Goal: Information Seeking & Learning: Learn about a topic

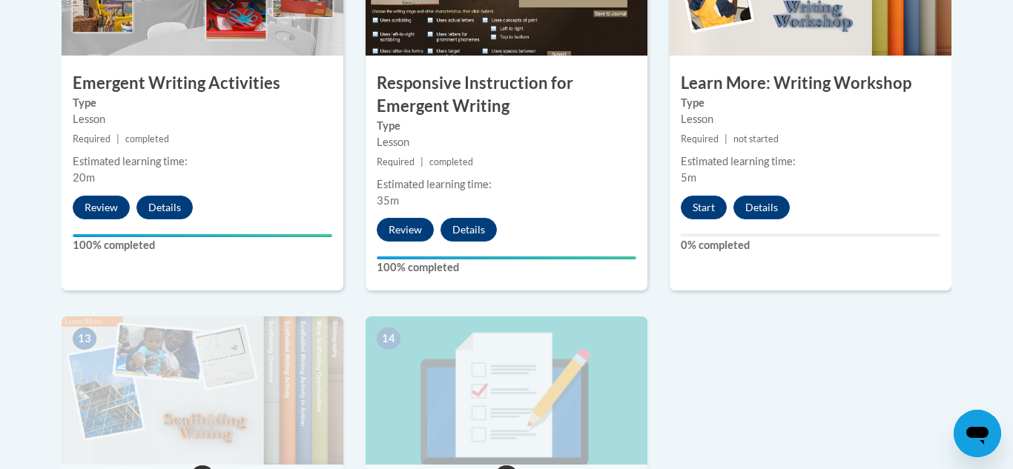
scroll to position [1810, 0]
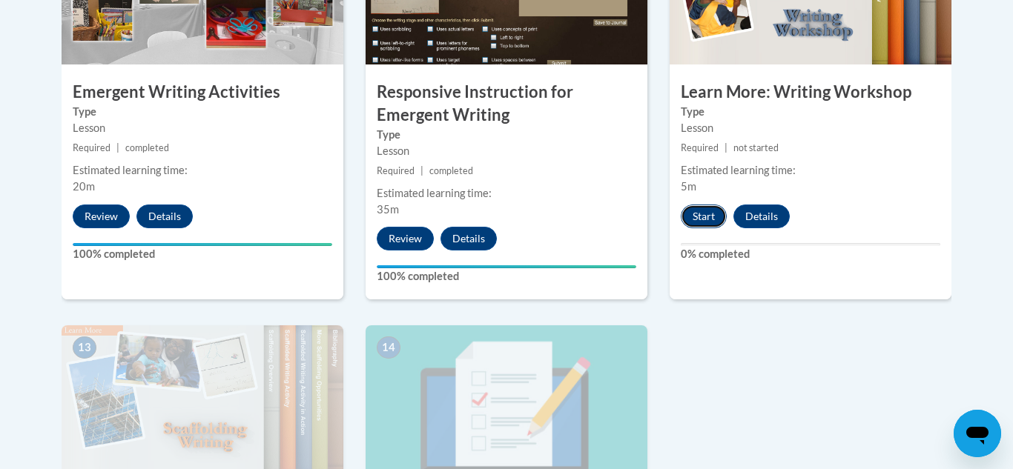
click at [712, 205] on button "Start" at bounding box center [704, 217] width 46 height 24
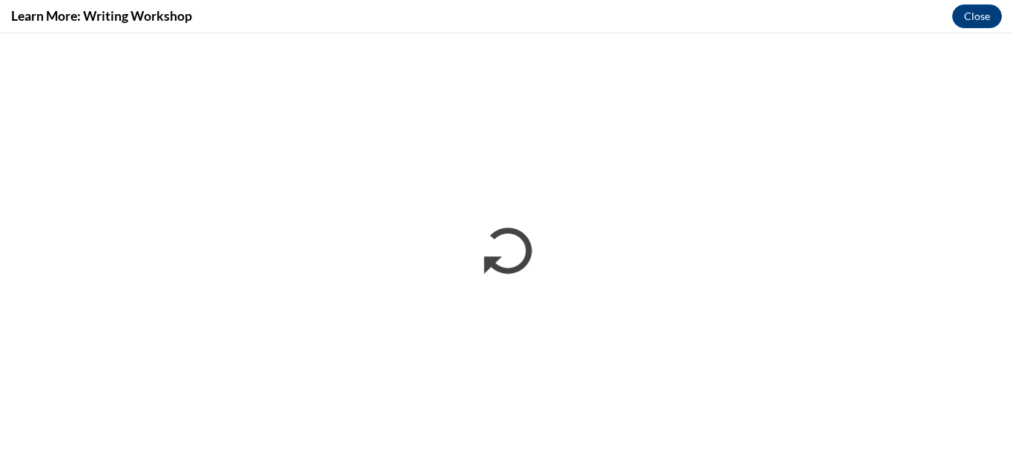
scroll to position [0, 0]
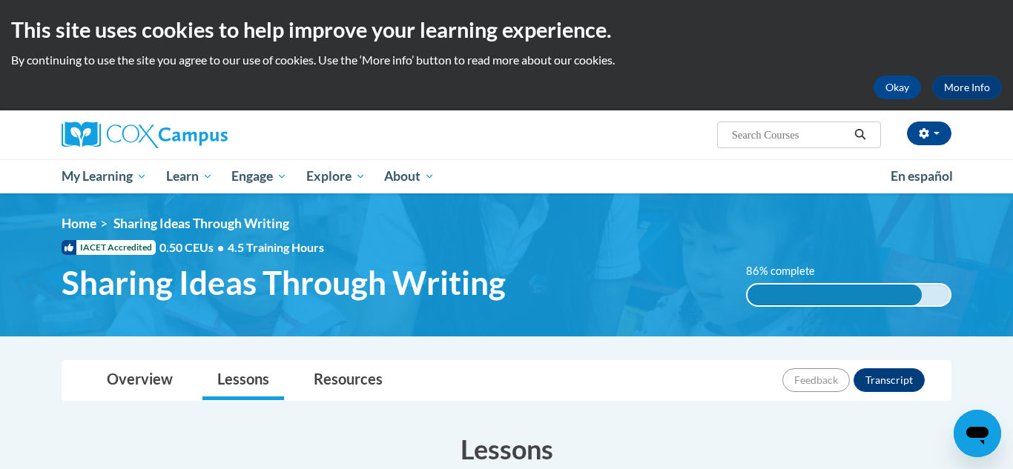
click at [501, 155] on div "Tina Christensen (America/Chicago UTC-05:00) My Profile Inbox My Transcripts Lo…" at bounding box center [506, 135] width 934 height 49
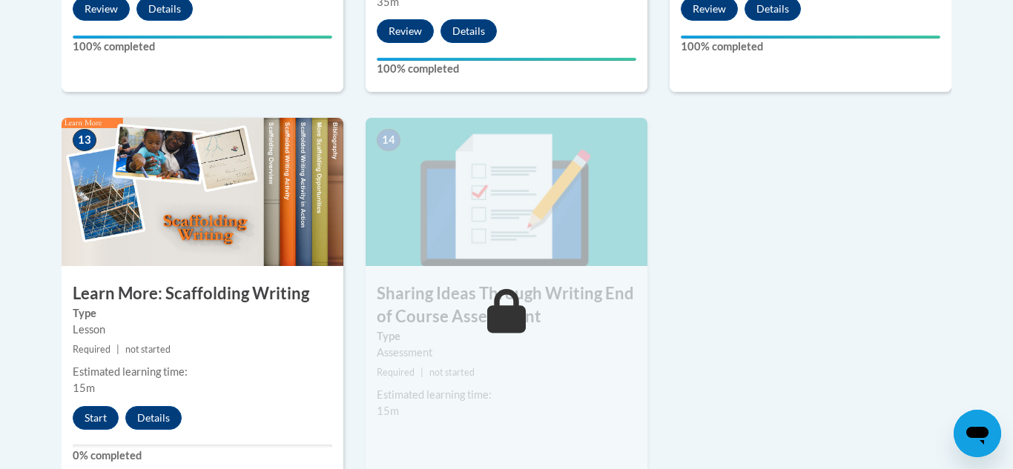
scroll to position [2047, 0]
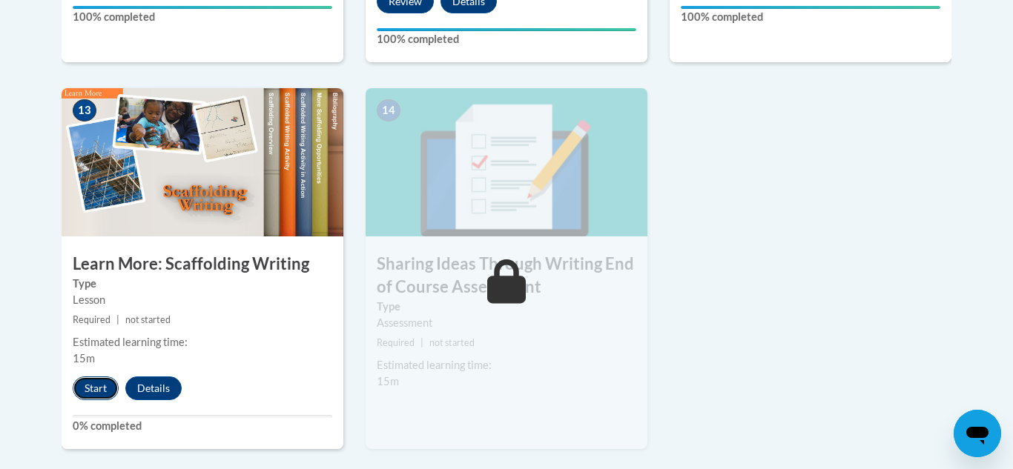
click at [100, 377] on button "Start" at bounding box center [96, 389] width 46 height 24
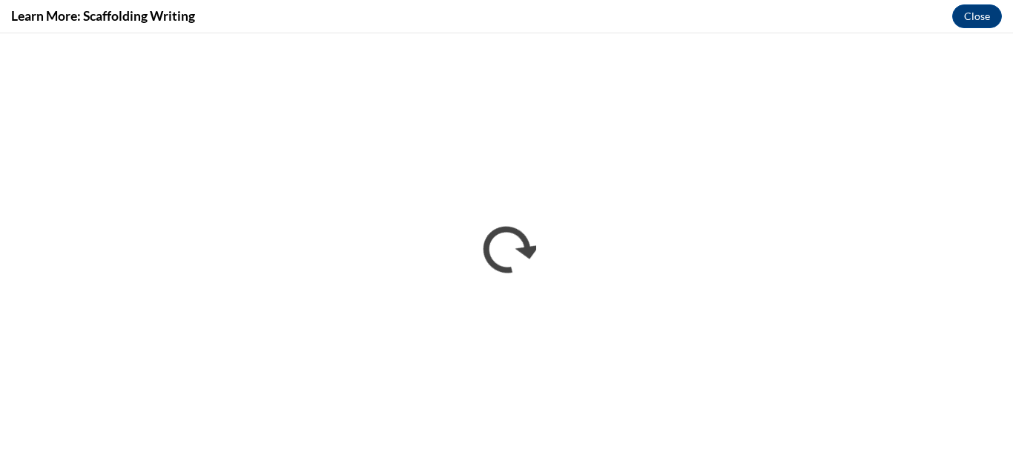
scroll to position [0, 0]
click at [990, 23] on button "Close" at bounding box center [977, 16] width 50 height 24
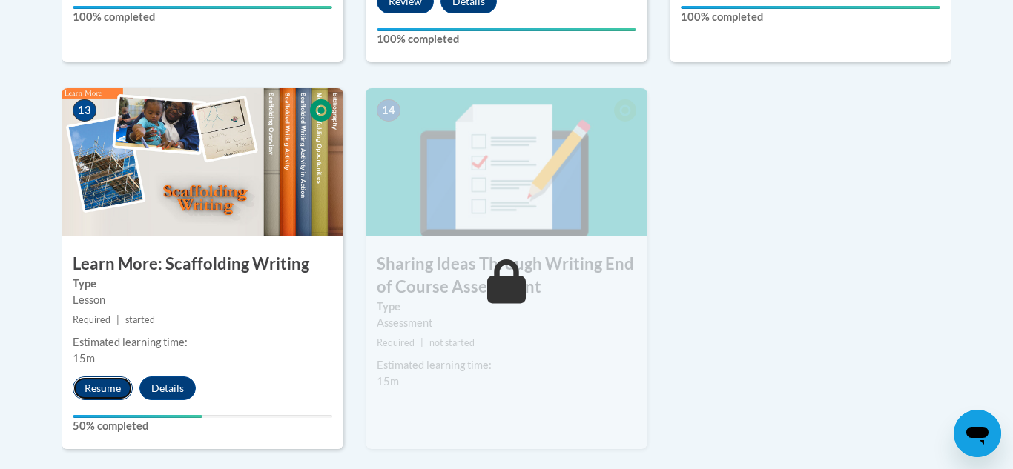
click at [103, 377] on button "Resume" at bounding box center [103, 389] width 60 height 24
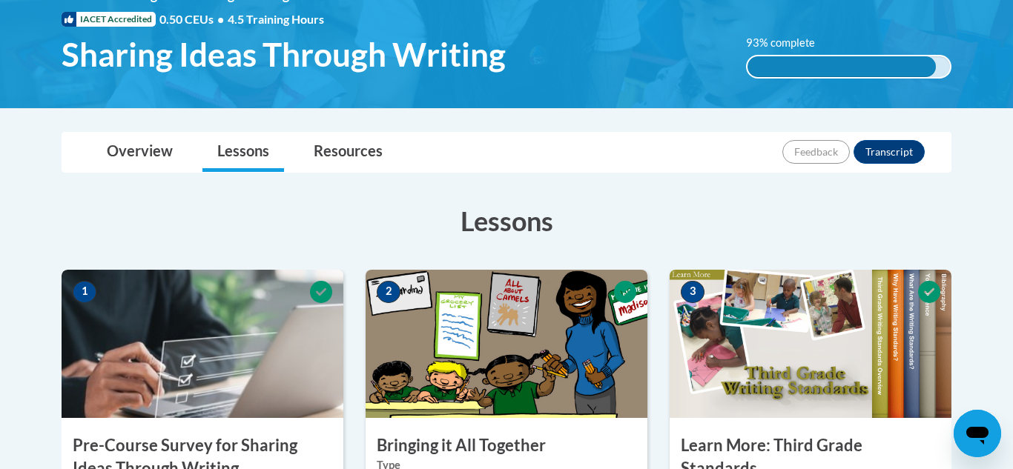
scroll to position [208, 0]
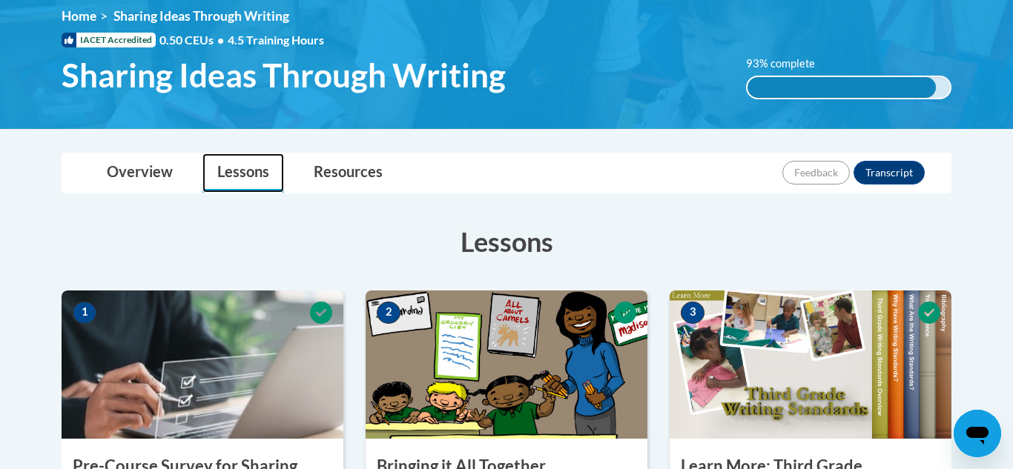
click at [230, 177] on link "Lessons" at bounding box center [243, 173] width 82 height 39
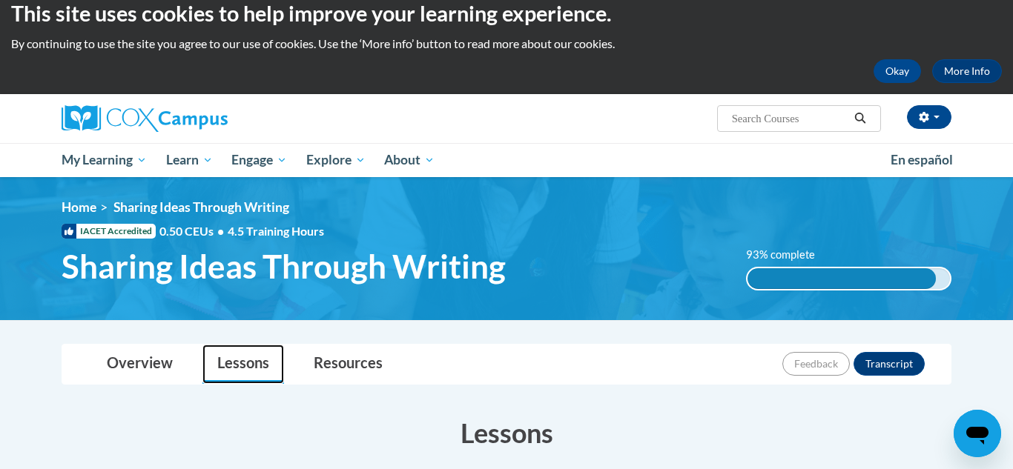
scroll to position [0, 0]
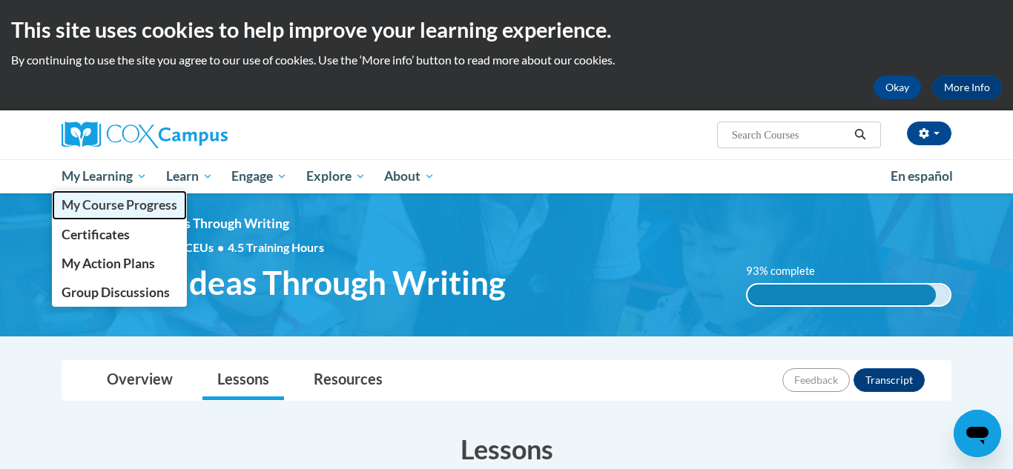
click at [94, 202] on span "My Course Progress" at bounding box center [120, 205] width 116 height 16
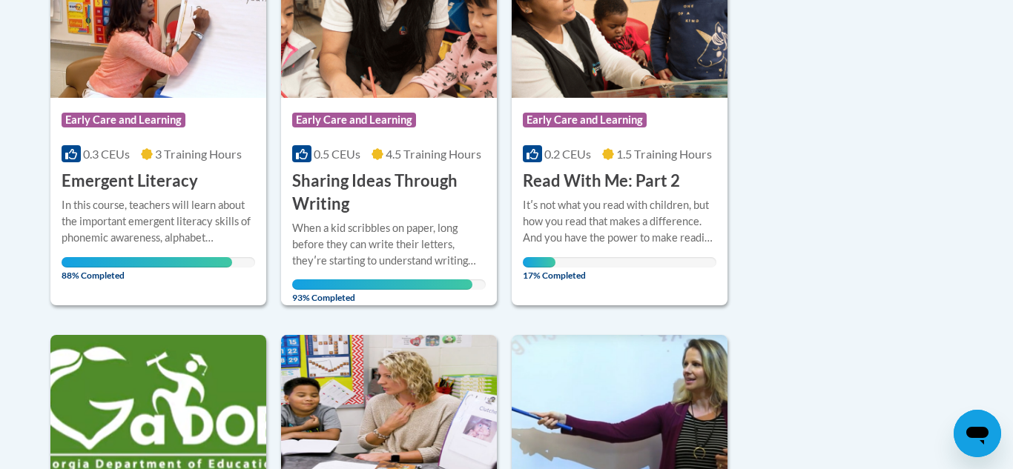
scroll to position [445, 0]
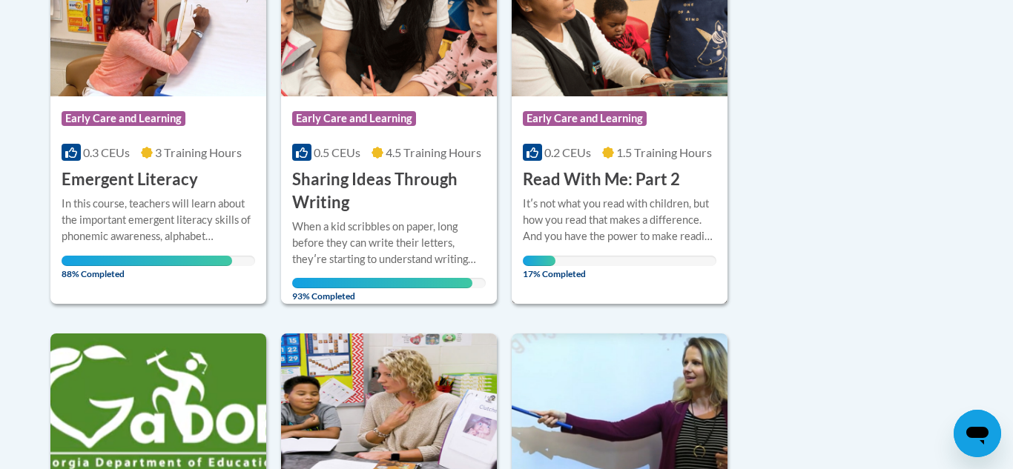
click at [548, 234] on div "Itʹs not what you read with children, but how you read that makes a difference.…" at bounding box center [620, 220] width 194 height 49
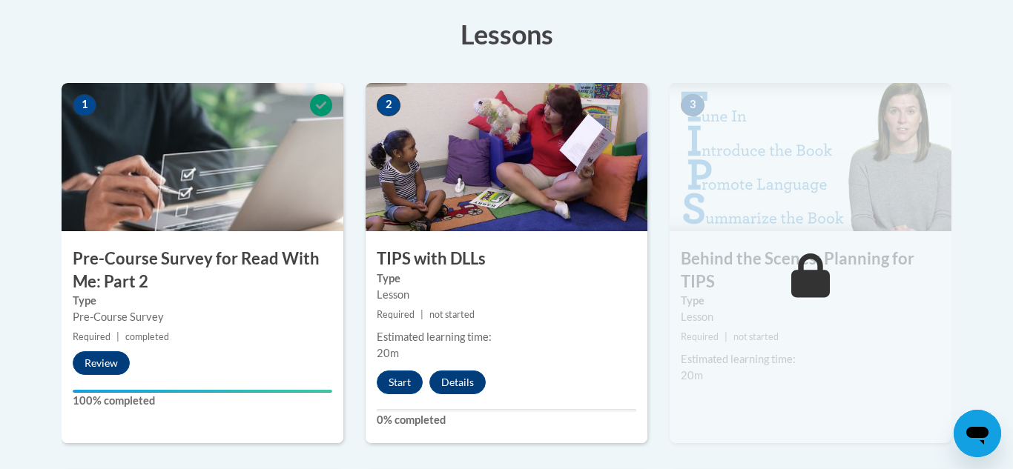
scroll to position [445, 0]
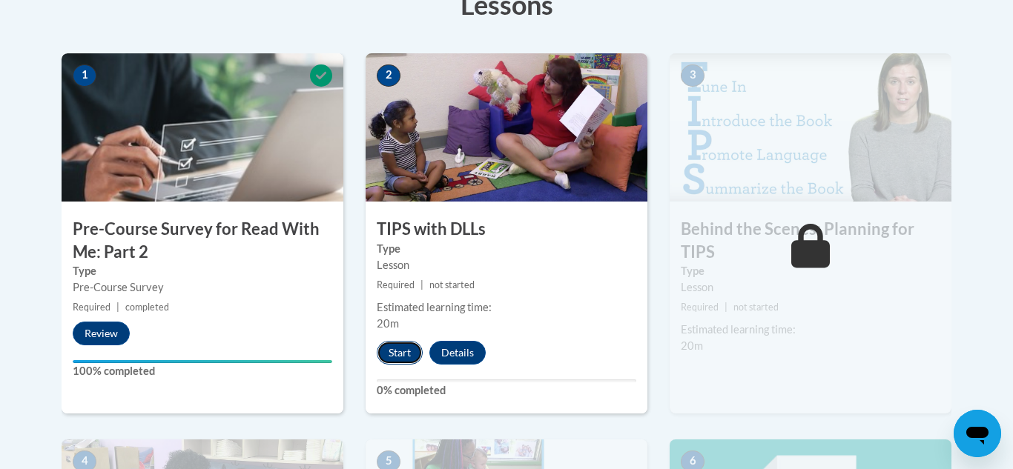
click at [410, 363] on button "Start" at bounding box center [400, 353] width 46 height 24
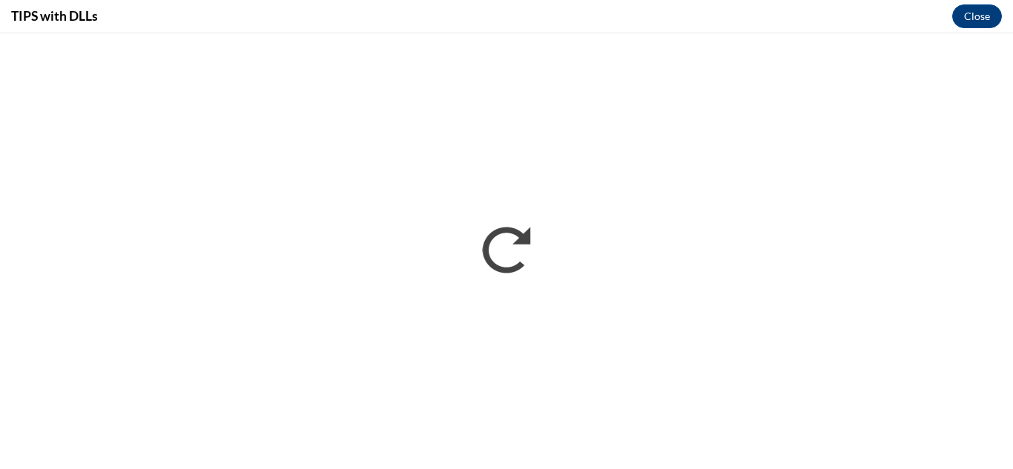
scroll to position [0, 0]
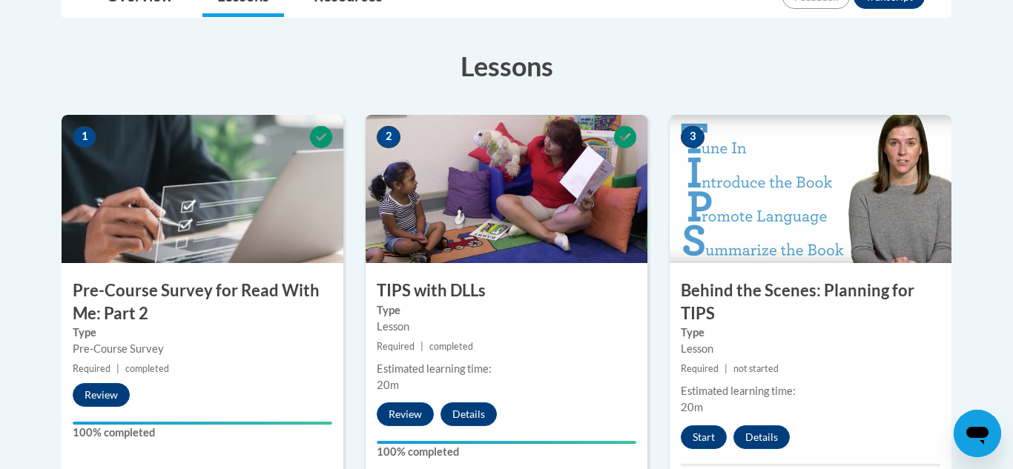
scroll to position [386, 0]
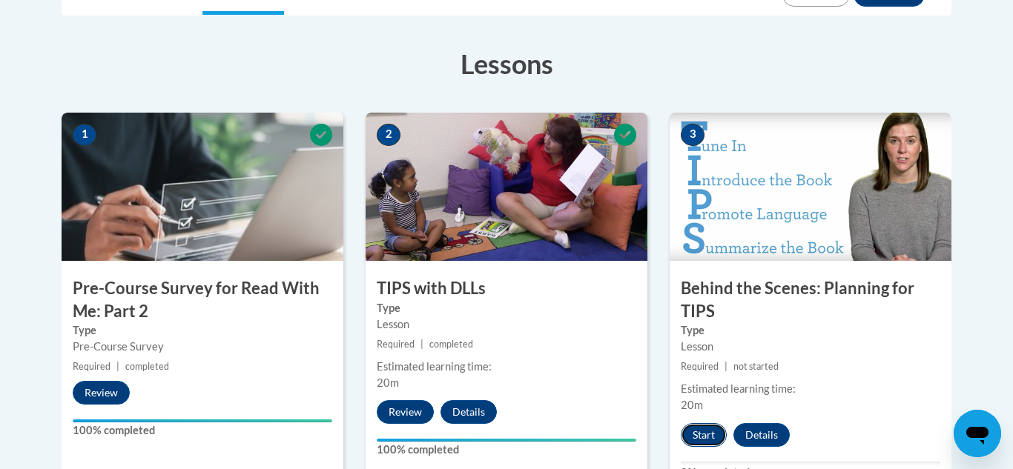
click at [705, 435] on button "Start" at bounding box center [704, 435] width 46 height 24
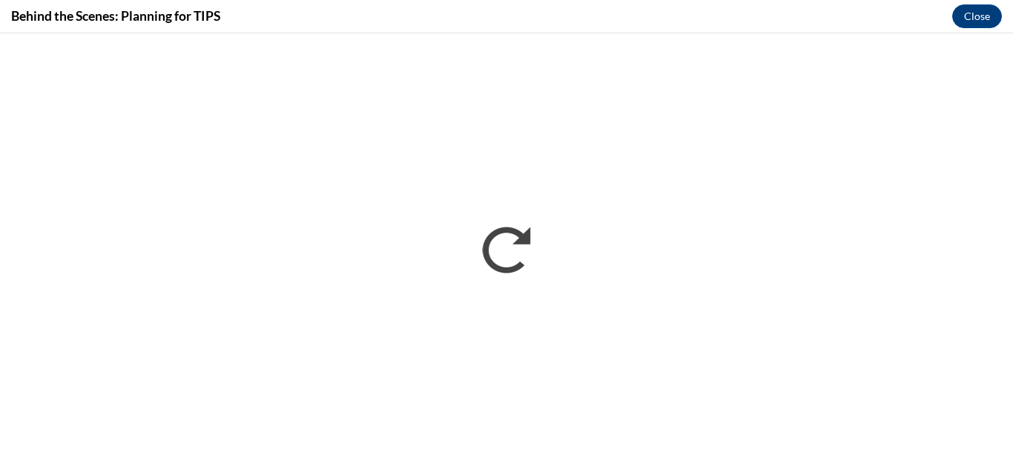
scroll to position [0, 0]
